Goal: Find contact information: Find contact information

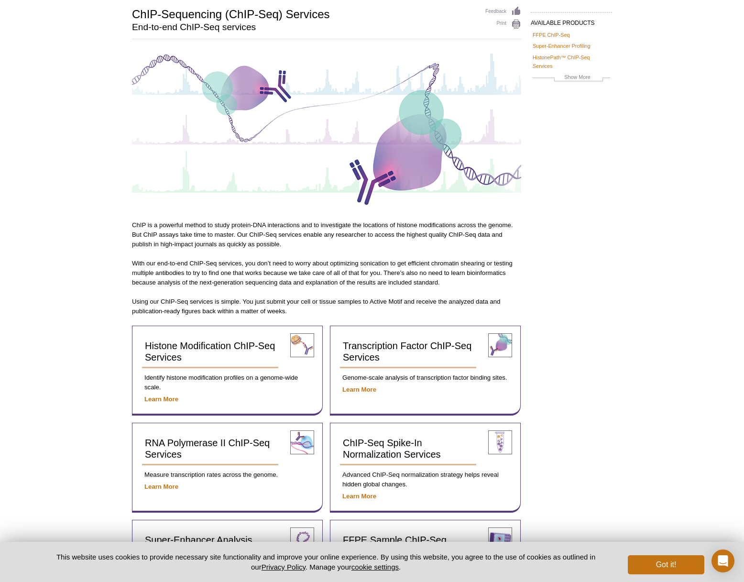
scroll to position [110, 0]
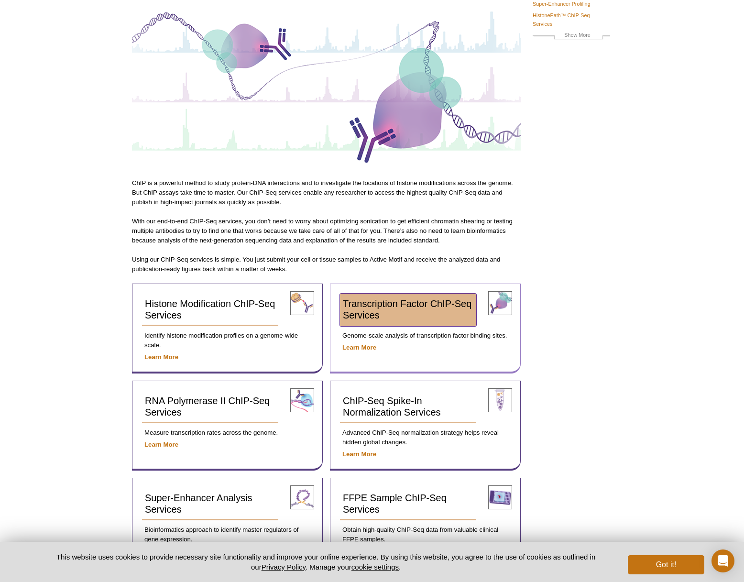
click at [397, 304] on span "Transcription Factor ChIP-Seq Services" at bounding box center [407, 309] width 129 height 22
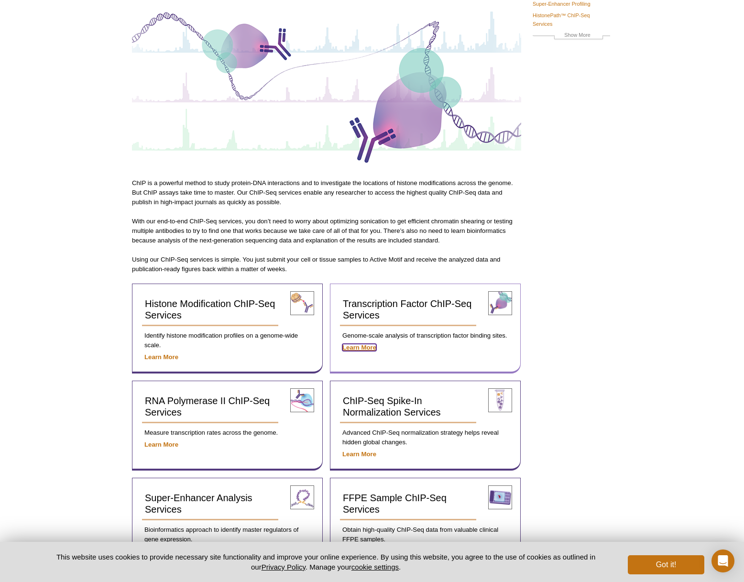
click at [366, 349] on strong "Learn More" at bounding box center [359, 347] width 34 height 7
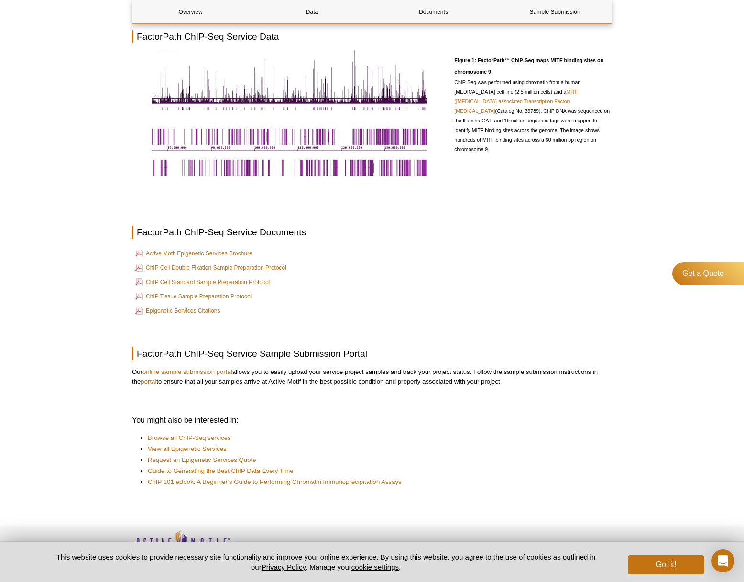
scroll to position [423, 0]
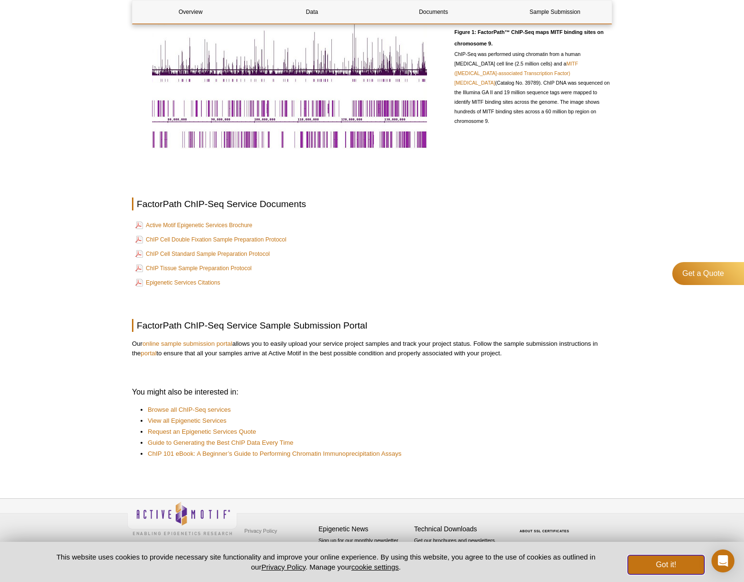
click at [658, 568] on button "Got it!" at bounding box center [665, 564] width 76 height 19
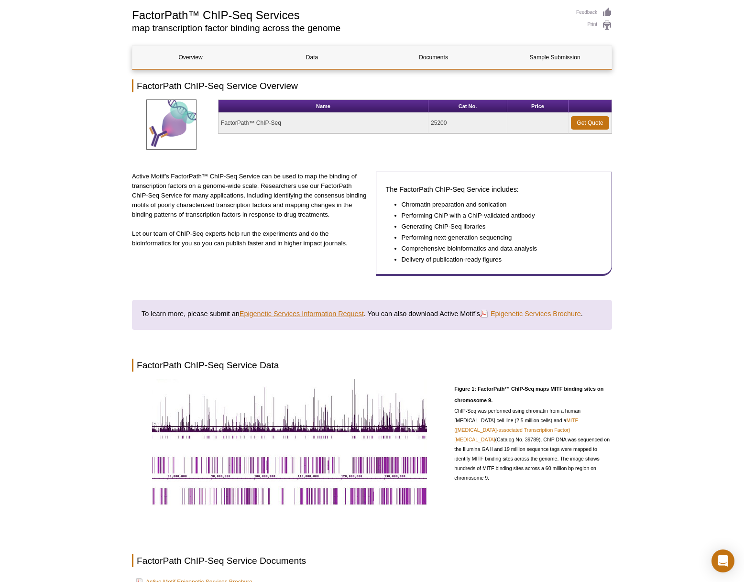
scroll to position [0, 0]
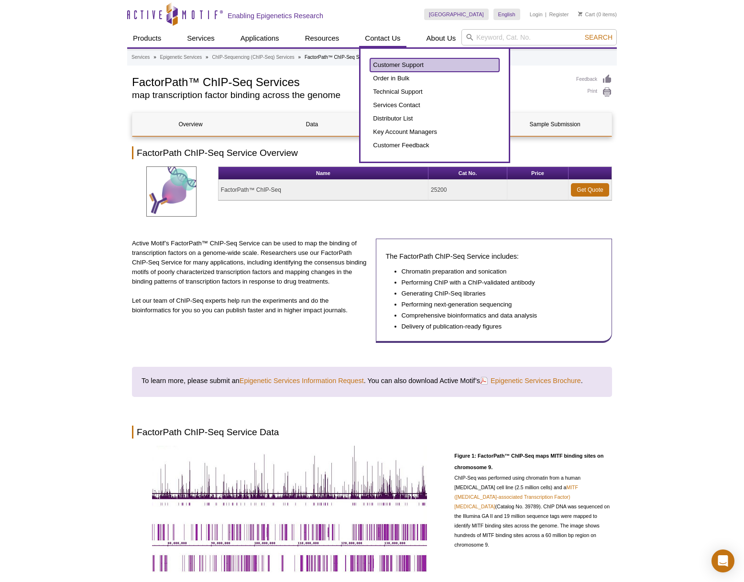
click at [398, 65] on link "Customer Support" at bounding box center [434, 64] width 129 height 13
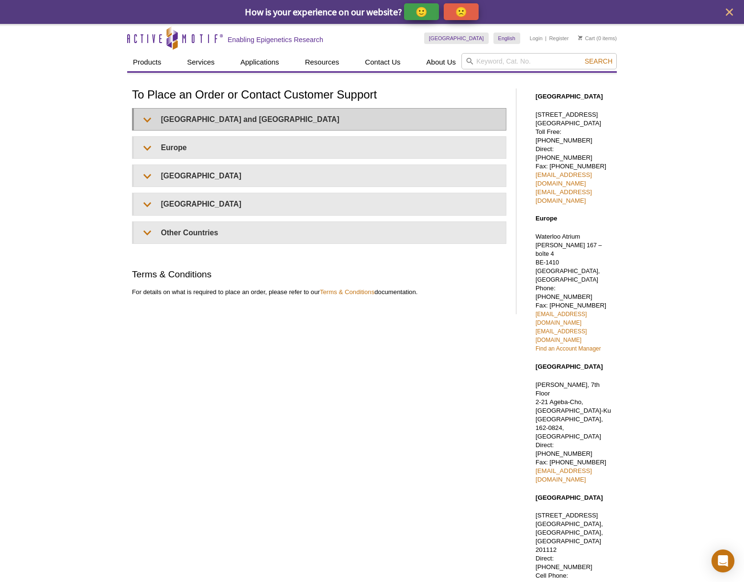
click at [248, 98] on h1 "To Place an Order or Contact Customer Support" at bounding box center [319, 95] width 374 height 14
click at [248, 121] on summary "United States and Canada" at bounding box center [320, 119] width 372 height 22
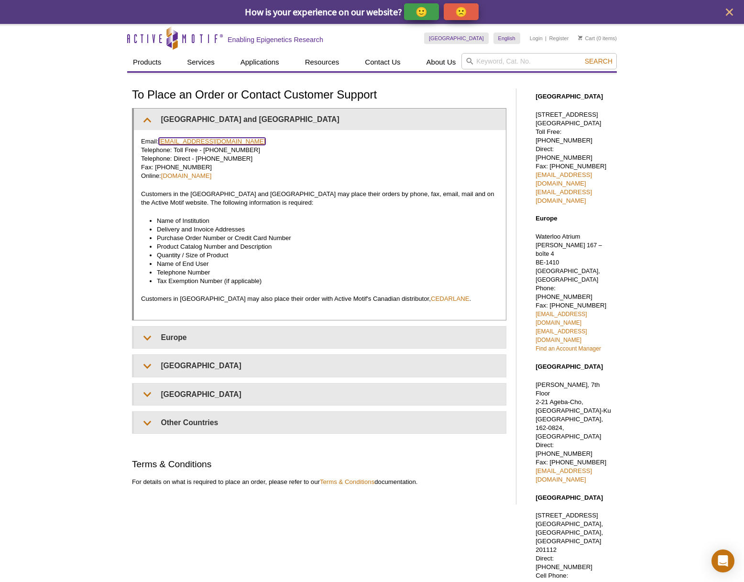
click at [221, 140] on link "orders@activemotif.com" at bounding box center [212, 141] width 107 height 7
